Goal: Task Accomplishment & Management: Manage account settings

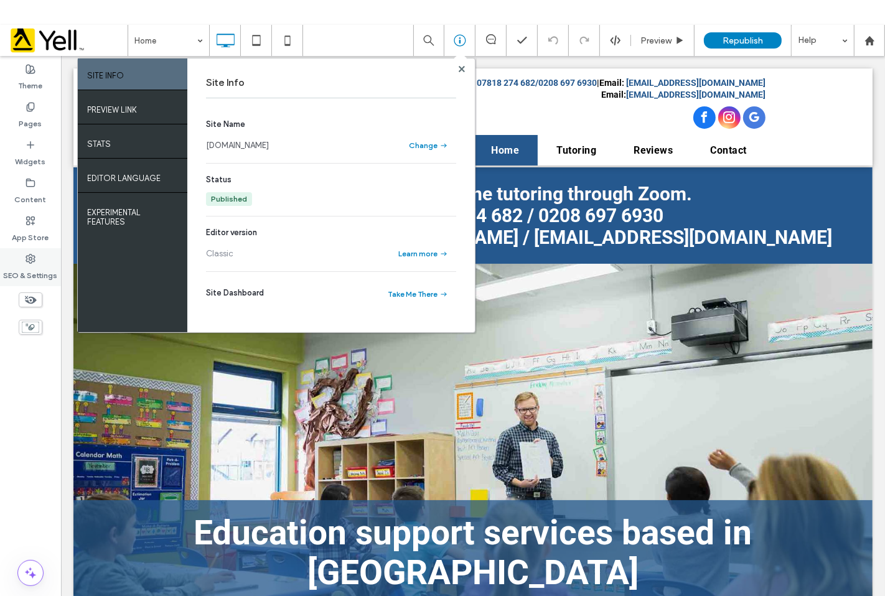
click at [44, 278] on label "SEO & Settings" at bounding box center [31, 272] width 54 height 17
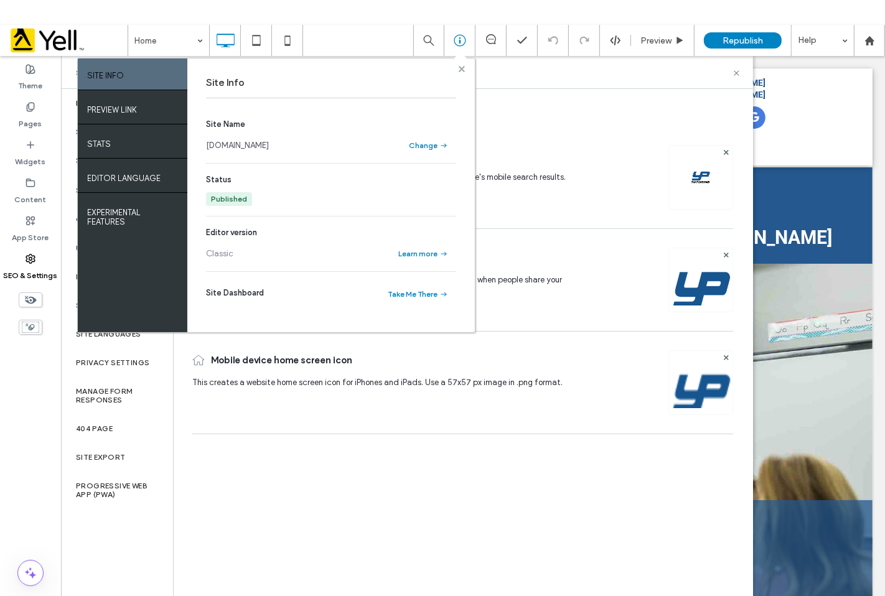
click at [462, 71] on use at bounding box center [461, 68] width 6 height 6
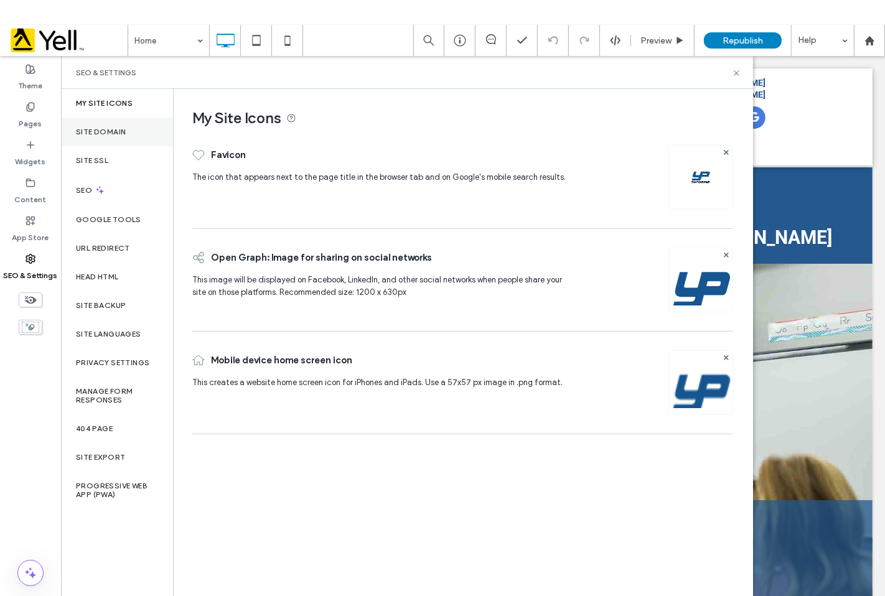
click at [134, 131] on div "Site Domain" at bounding box center [117, 132] width 112 height 29
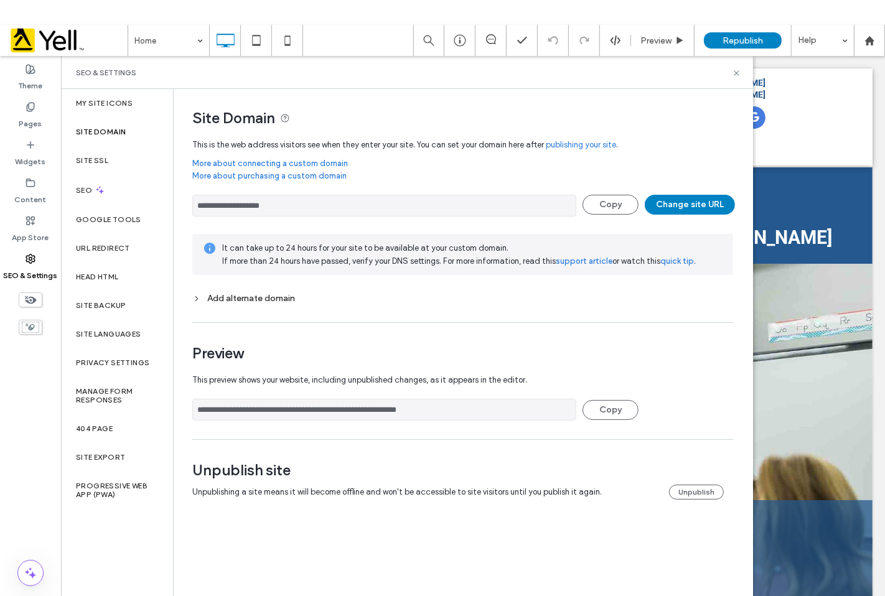
drag, startPoint x: 347, startPoint y: 210, endPoint x: 219, endPoint y: 207, distance: 127.6
click at [219, 207] on input "**********" at bounding box center [384, 206] width 384 height 22
click at [668, 200] on button "Change site URL" at bounding box center [690, 205] width 90 height 20
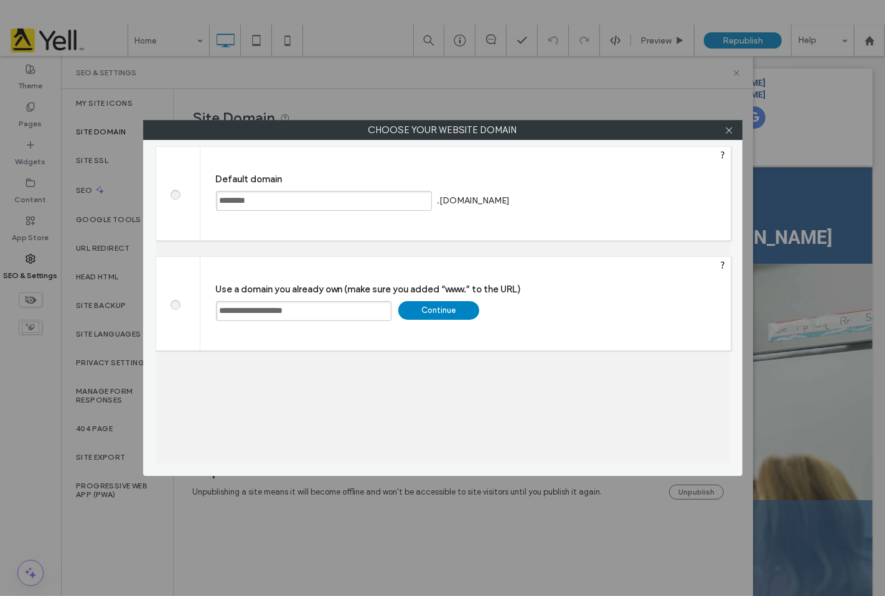
click at [467, 311] on div "Continue" at bounding box center [438, 310] width 81 height 19
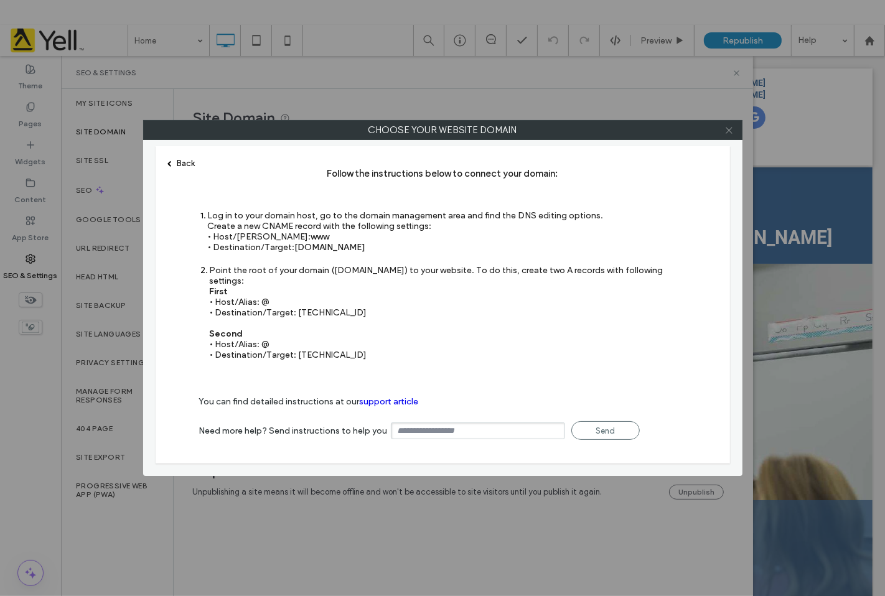
click at [730, 134] on icon at bounding box center [728, 130] width 9 height 9
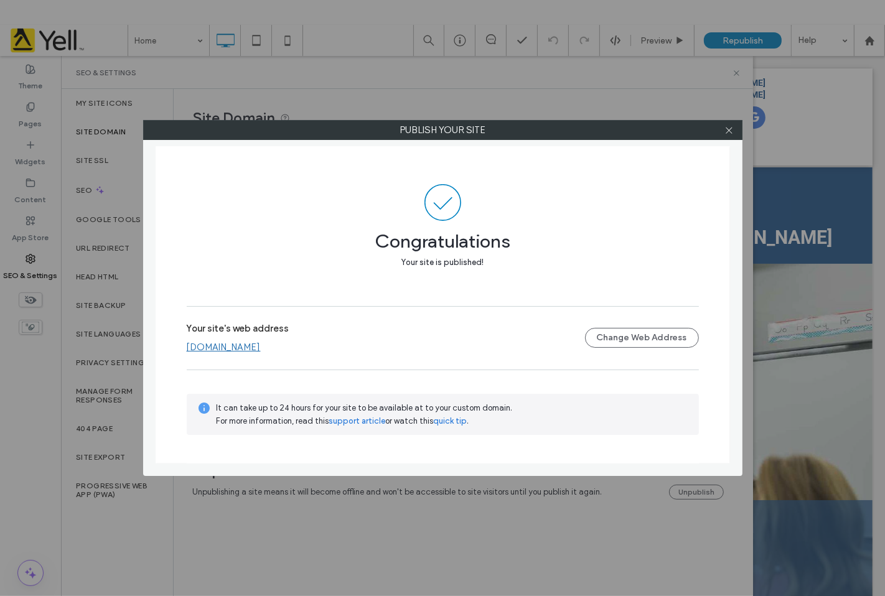
click at [248, 349] on link "[DOMAIN_NAME]" at bounding box center [224, 347] width 74 height 11
click at [733, 140] on div "Publish your site" at bounding box center [442, 130] width 599 height 20
click at [731, 136] on span at bounding box center [728, 130] width 9 height 19
